Goal: Book appointment/travel/reservation

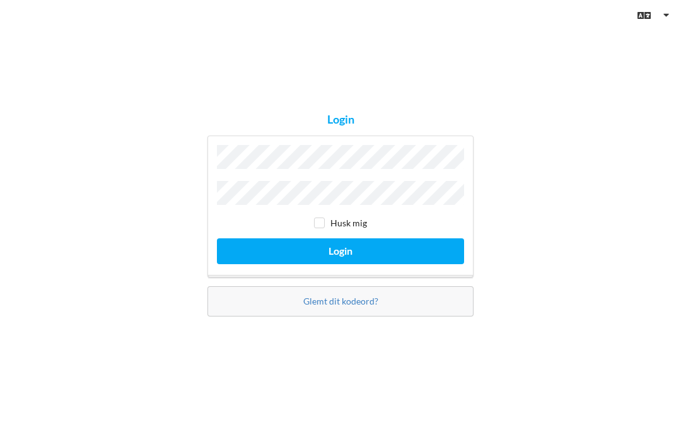
click at [411, 264] on button "Login" at bounding box center [340, 251] width 247 height 26
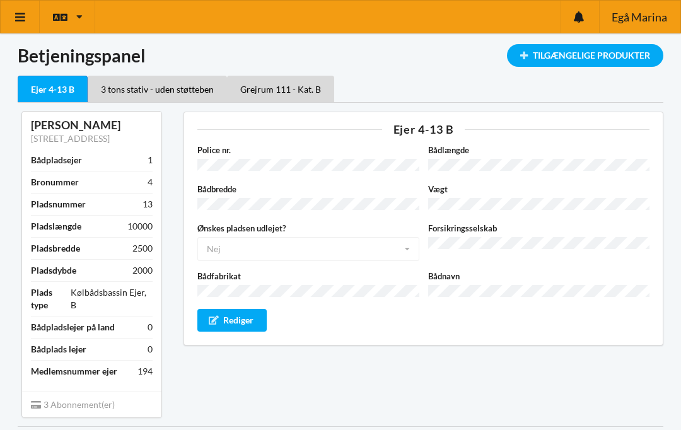
click at [19, 20] on icon at bounding box center [20, 16] width 13 height 11
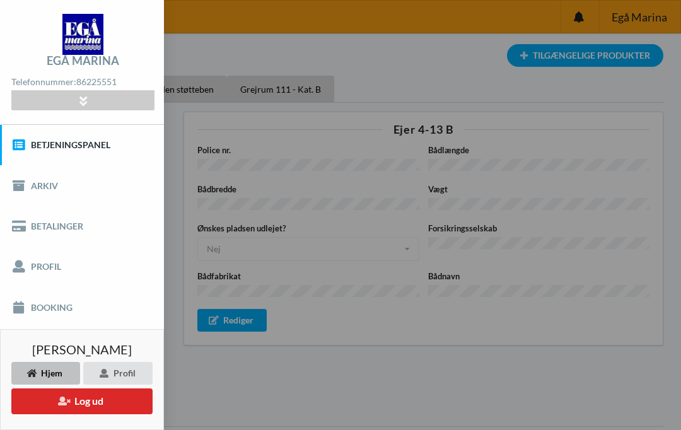
click at [61, 312] on link "Booking" at bounding box center [82, 307] width 164 height 40
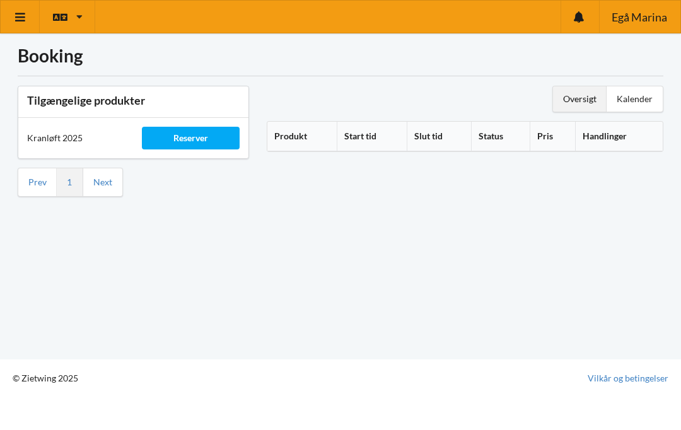
click at [194, 143] on div "Reserver" at bounding box center [190, 138] width 97 height 23
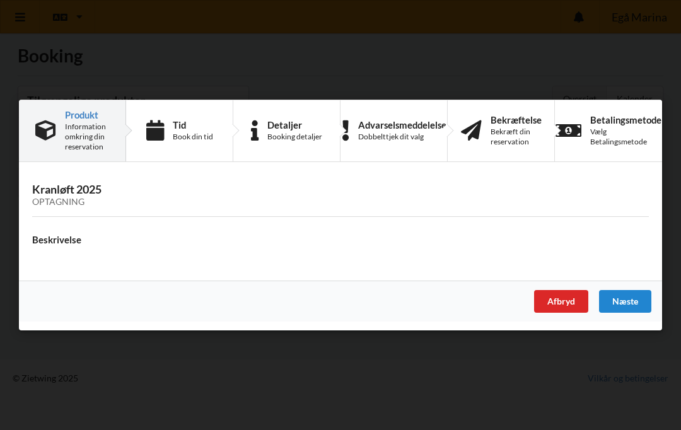
click at [621, 300] on div "Næste" at bounding box center [625, 301] width 52 height 23
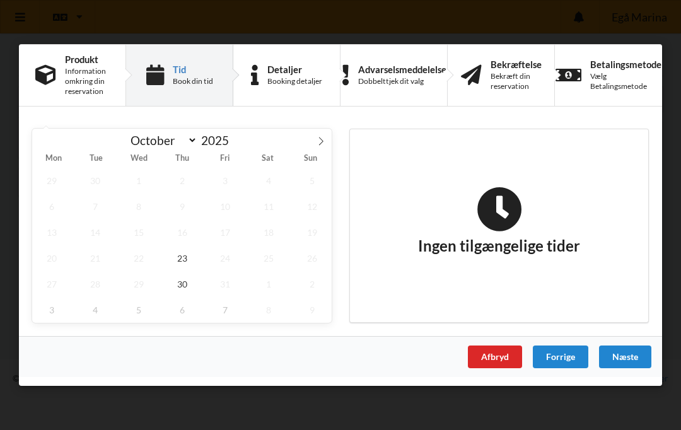
click at [323, 141] on icon at bounding box center [321, 141] width 4 height 8
click at [218, 210] on span "7" at bounding box center [225, 207] width 39 height 26
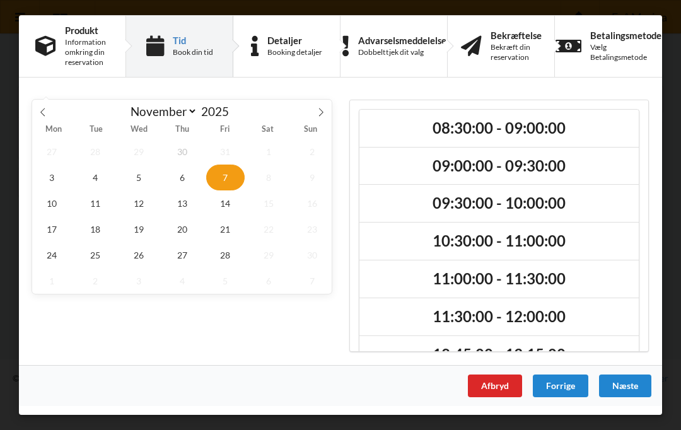
click at [47, 110] on icon at bounding box center [42, 112] width 9 height 9
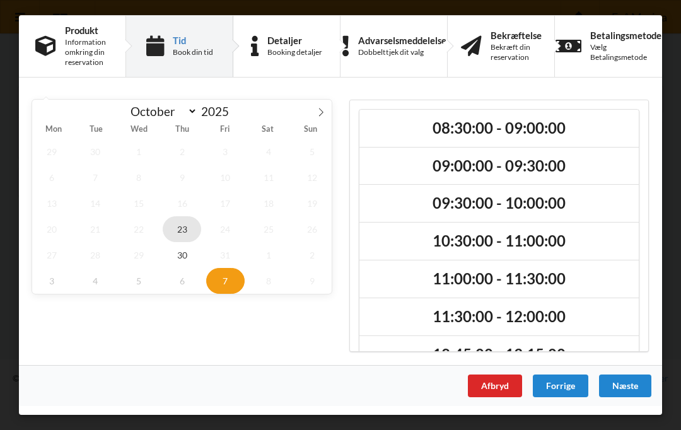
click at [184, 238] on span "23" at bounding box center [182, 229] width 39 height 26
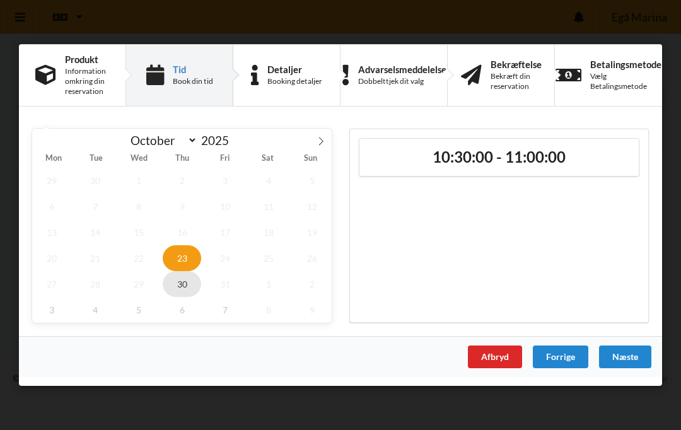
click at [186, 290] on span "30" at bounding box center [182, 284] width 39 height 26
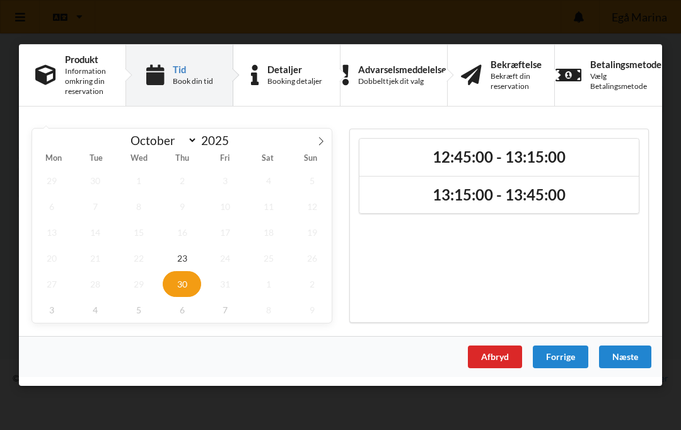
click at [317, 143] on icon at bounding box center [321, 141] width 9 height 9
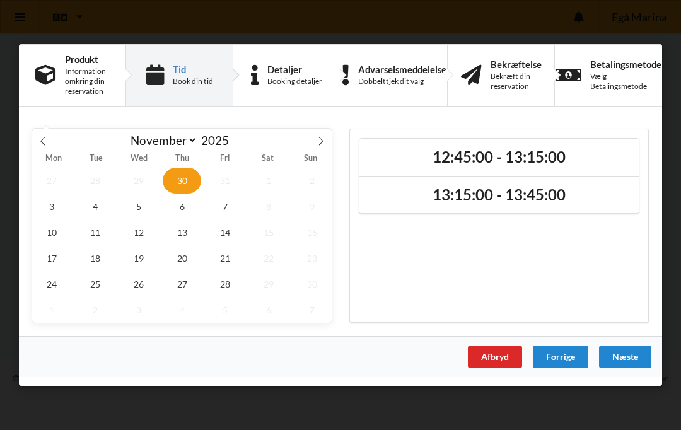
select select "10"
click at [273, 205] on span "8" at bounding box center [268, 207] width 39 height 26
click at [283, 266] on span "22" at bounding box center [268, 258] width 39 height 26
click at [228, 289] on span "28" at bounding box center [225, 284] width 39 height 26
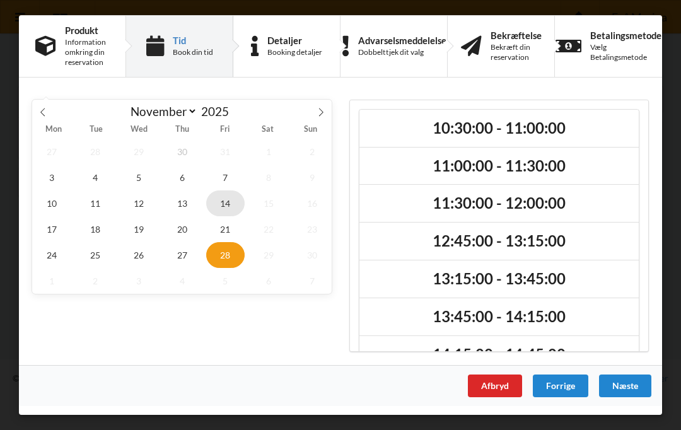
click at [230, 197] on span "14" at bounding box center [225, 204] width 39 height 26
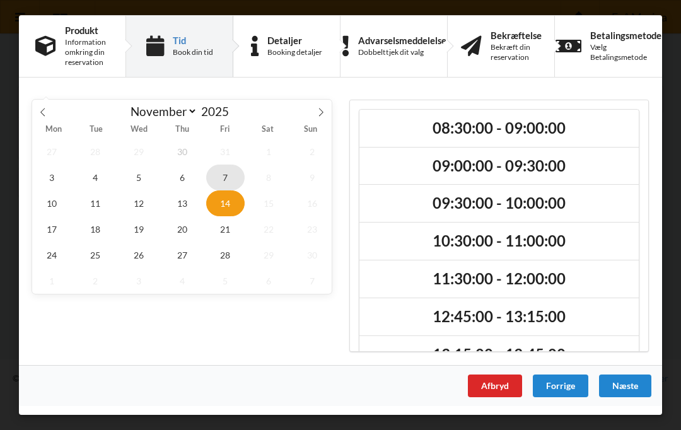
click at [228, 179] on span "7" at bounding box center [225, 178] width 39 height 26
click at [533, 210] on h2 "09:30:00 - 10:00:00" at bounding box center [499, 204] width 262 height 20
click at [614, 208] on icon at bounding box center [613, 203] width 18 height 25
click at [646, 382] on div "Næste" at bounding box center [625, 386] width 52 height 23
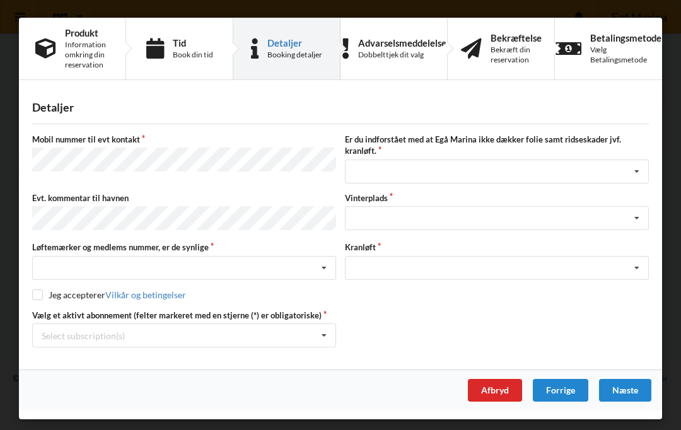
click at [573, 384] on div "Forrige" at bounding box center [561, 390] width 56 height 23
select select "10"
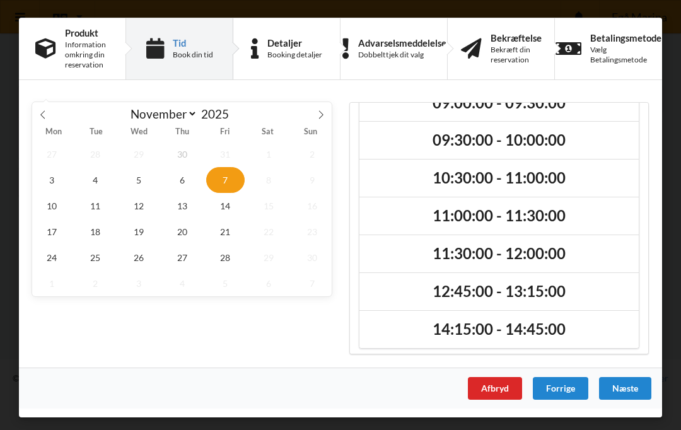
scroll to position [65, 0]
